Goal: Information Seeking & Learning: Learn about a topic

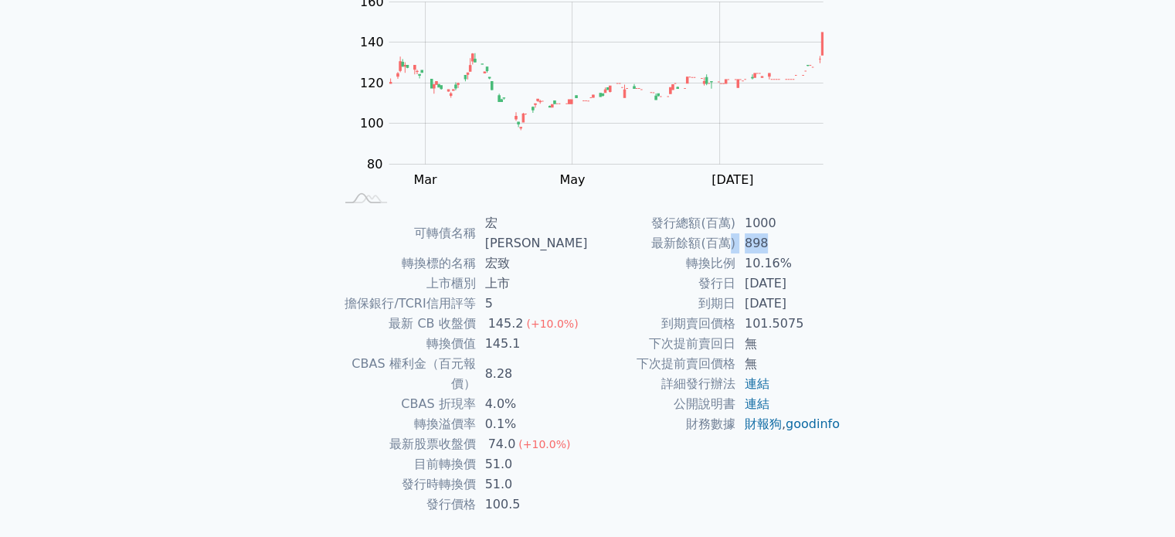
scroll to position [178, 0]
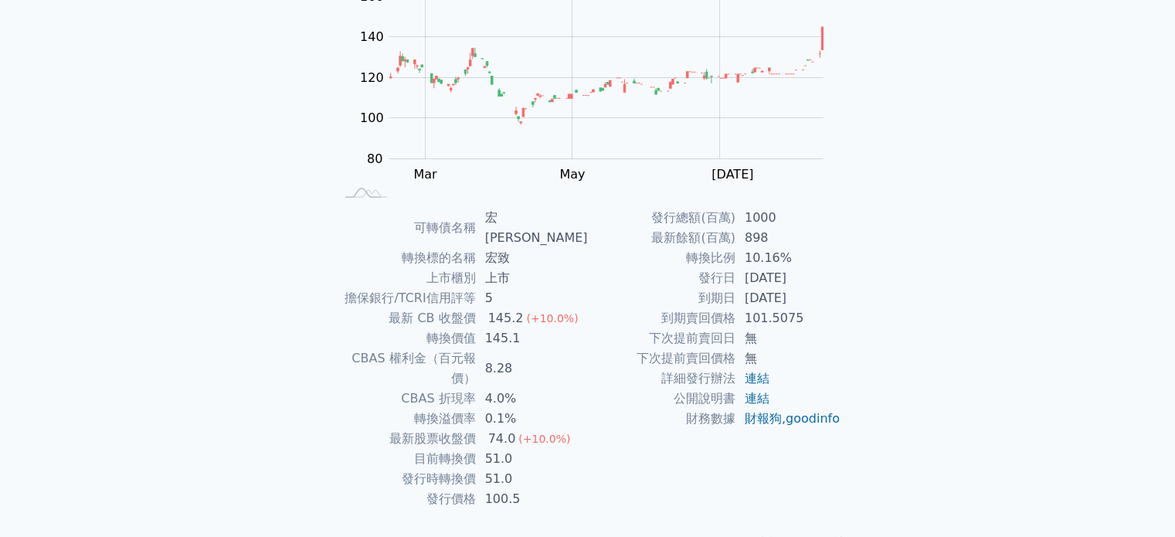
click at [892, 293] on div "可轉債列表 財務數據 可轉債列表 財務數據 登入／註冊 登入／註冊 可轉債列表 › 36053 宏致三 36053 宏致三 可轉債詳細資訊 Zoom Out …" at bounding box center [587, 200] width 1175 height 756
drag, startPoint x: 773, startPoint y: 233, endPoint x: 741, endPoint y: 236, distance: 32.5
click at [741, 236] on td "898" at bounding box center [789, 238] width 106 height 20
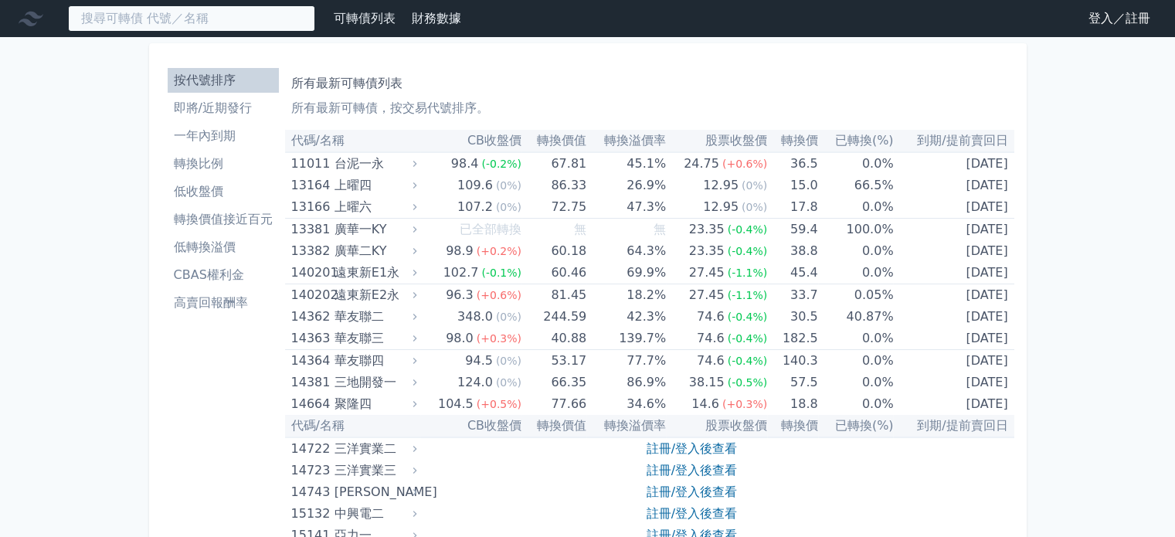
click at [194, 24] on input at bounding box center [191, 18] width 247 height 26
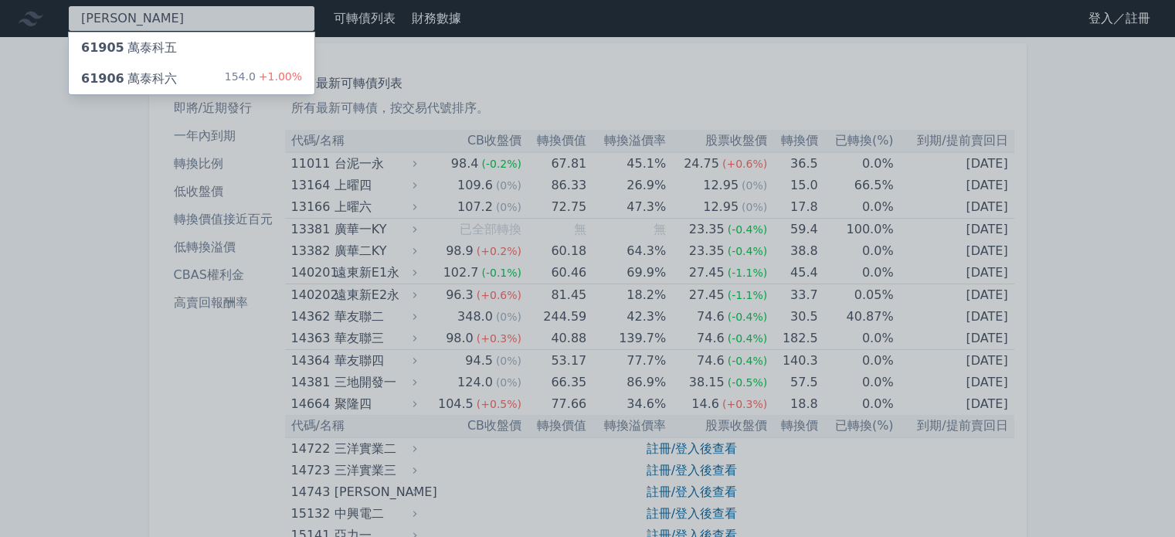
type input "[PERSON_NAME]"
click at [252, 76] on div "154.0 +1.00%" at bounding box center [263, 79] width 77 height 19
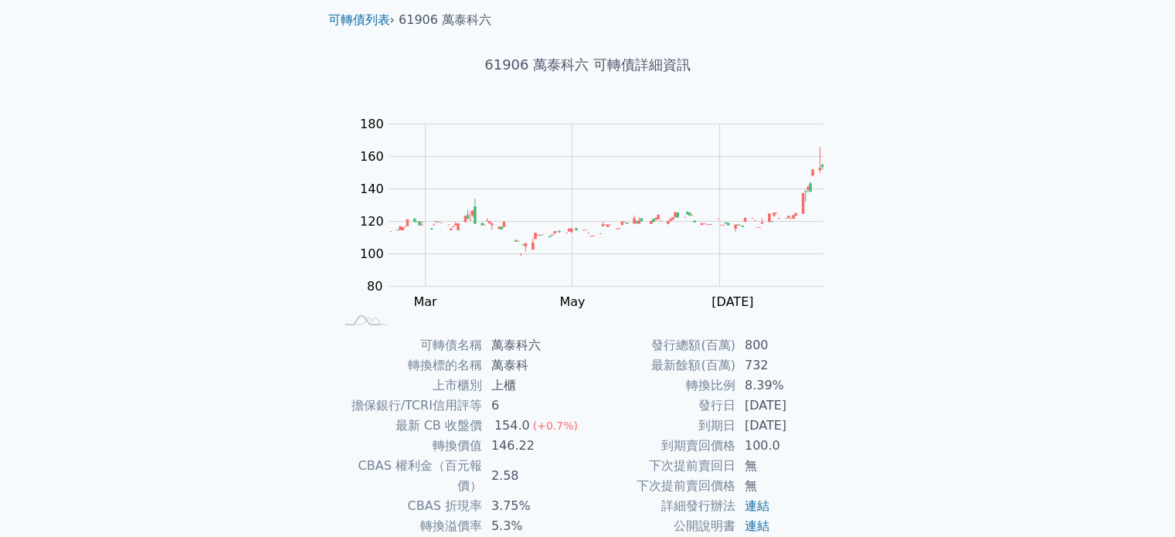
scroll to position [155, 0]
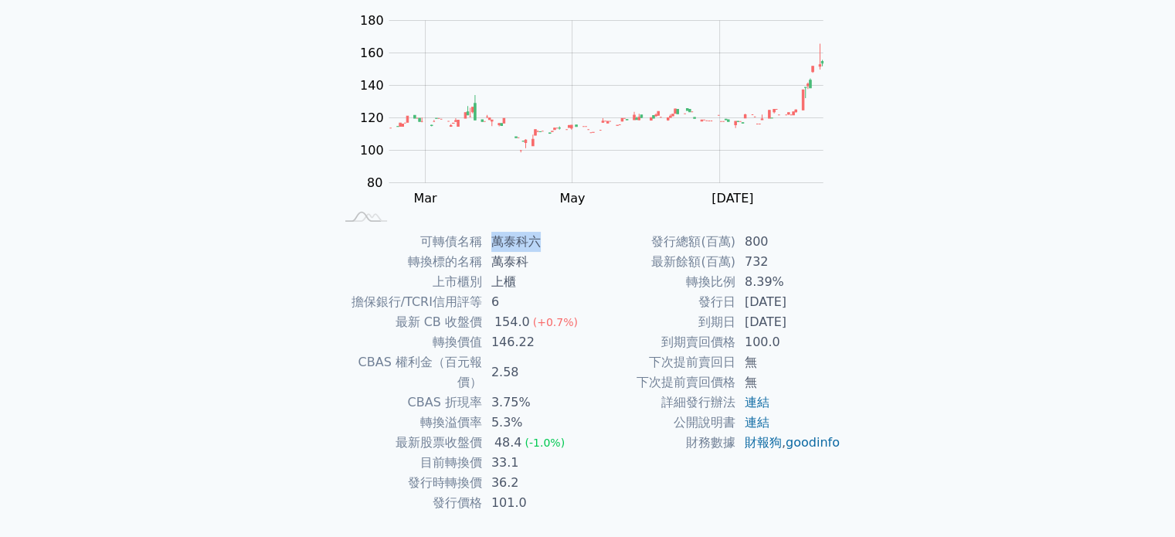
drag, startPoint x: 546, startPoint y: 240, endPoint x: 485, endPoint y: 237, distance: 61.1
click at [485, 237] on td "萬泰科六" at bounding box center [535, 242] width 106 height 20
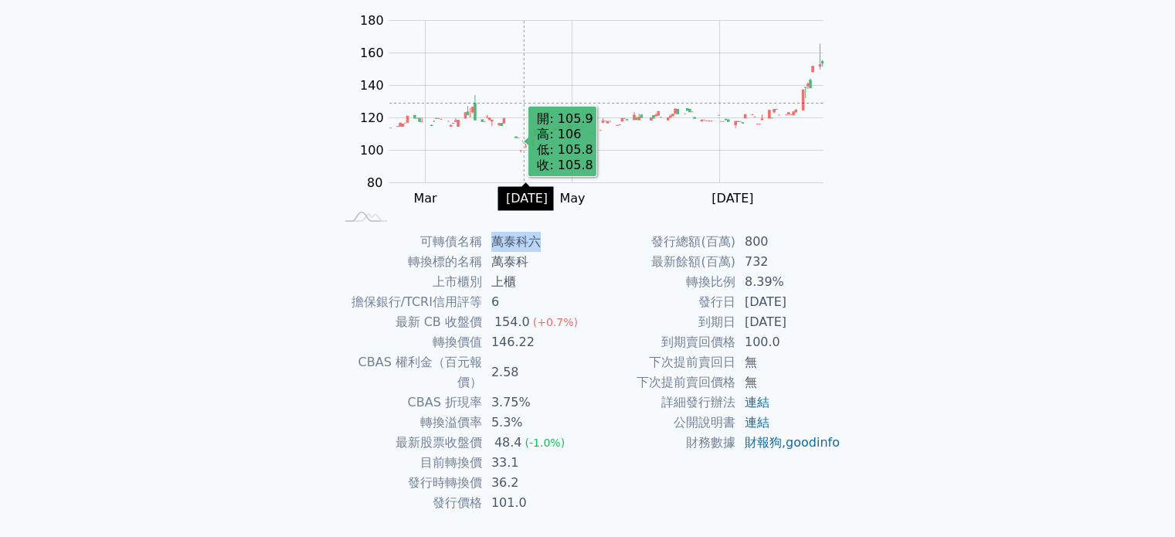
copy td "萬泰科六"
